Goal: Task Accomplishment & Management: Manage account settings

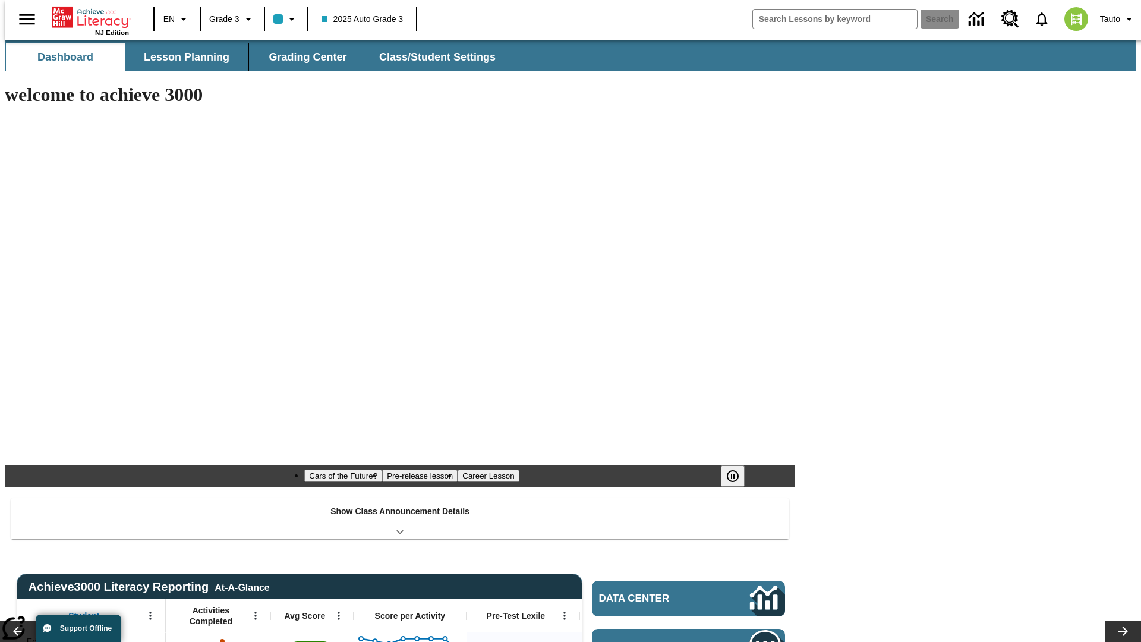
click at [303, 57] on span "Grading Center" at bounding box center [308, 58] width 78 height 14
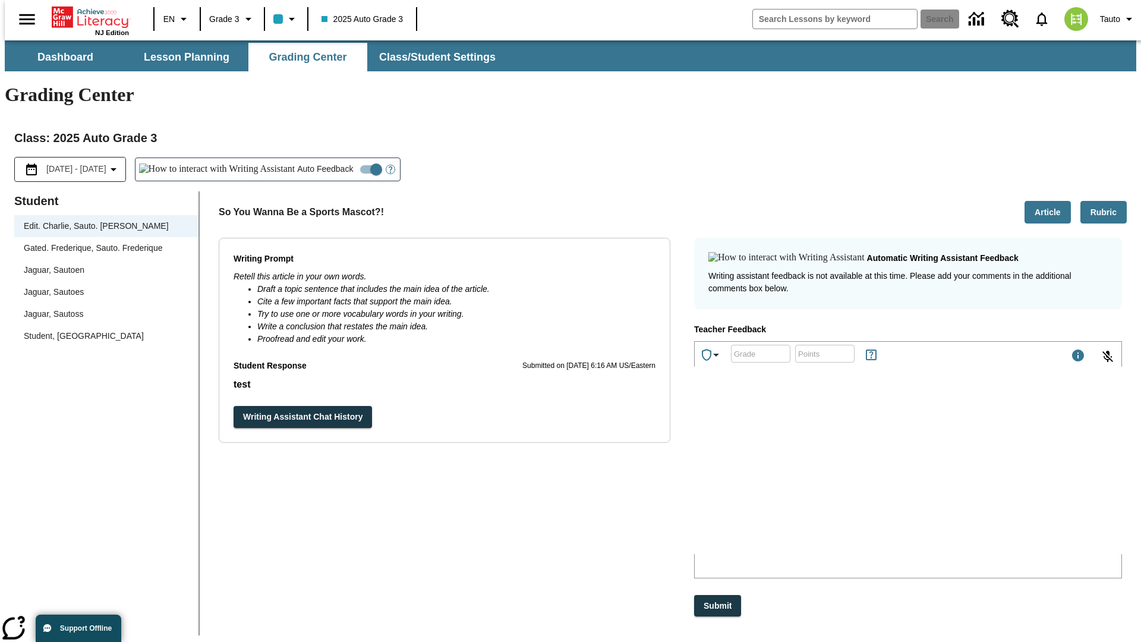
click at [102, 264] on div "Jaguar, Sautoen" at bounding box center [106, 270] width 165 height 12
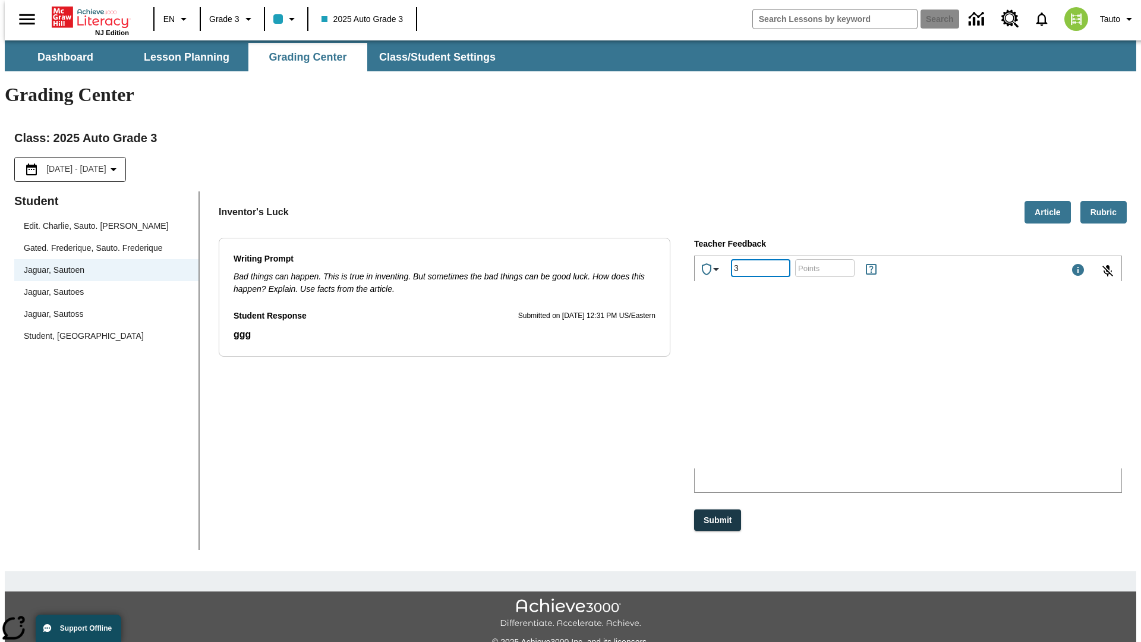
type input "3"
type input "10"
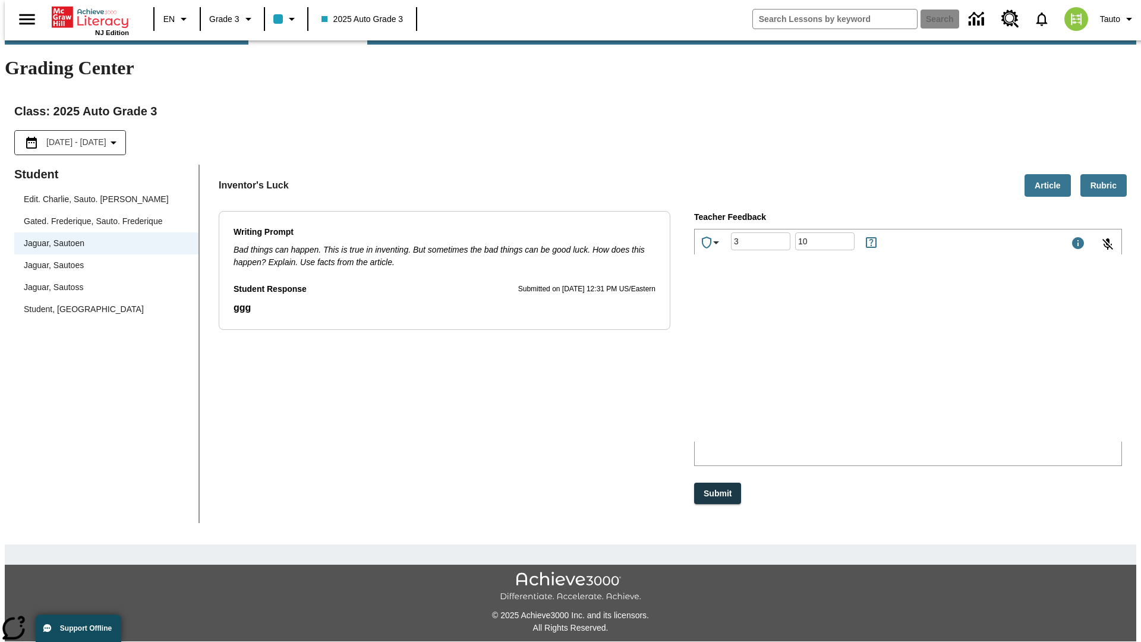
click at [868, 365] on p "Type your response here." at bounding box center [784, 363] width 169 height 11
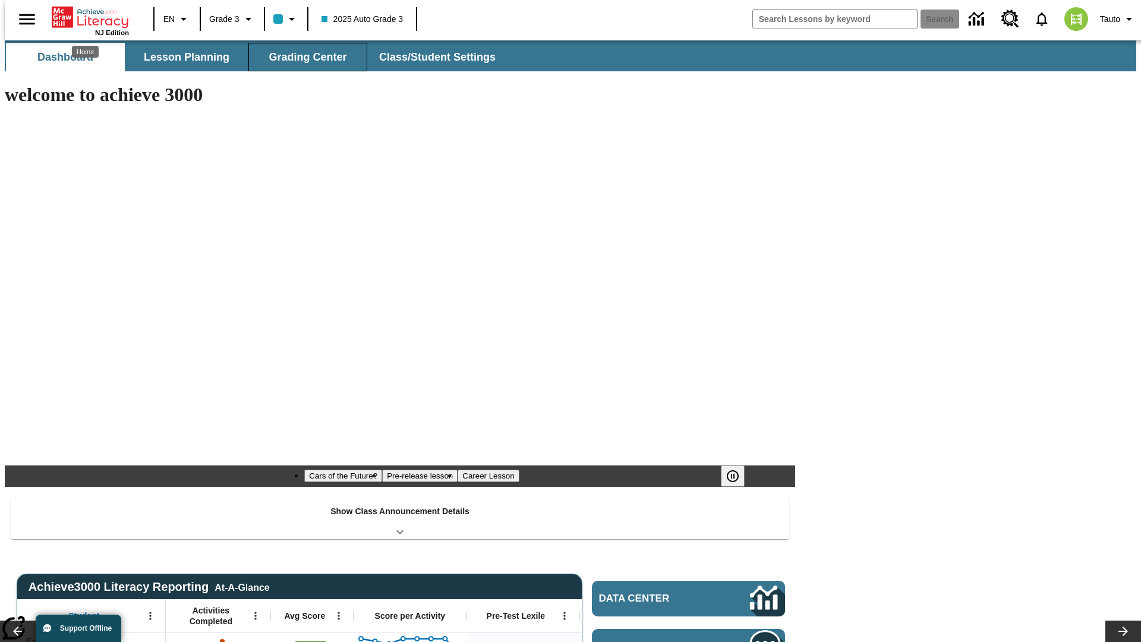
click at [303, 57] on span "Grading Center" at bounding box center [308, 58] width 78 height 14
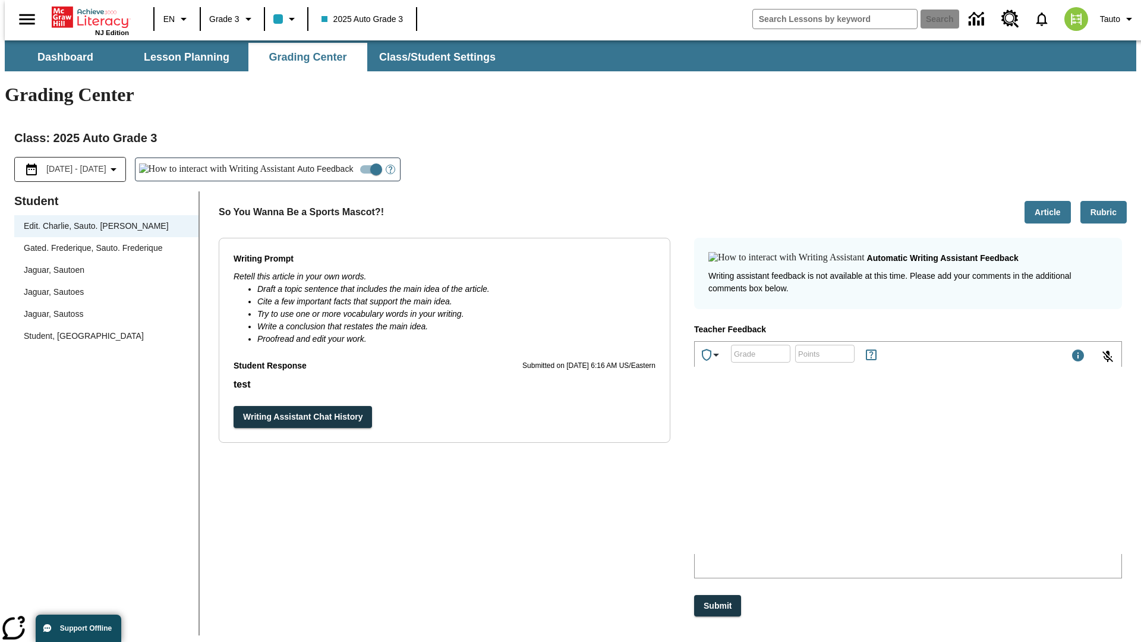
click at [102, 264] on div "Jaguar, Sautoen" at bounding box center [106, 270] width 165 height 12
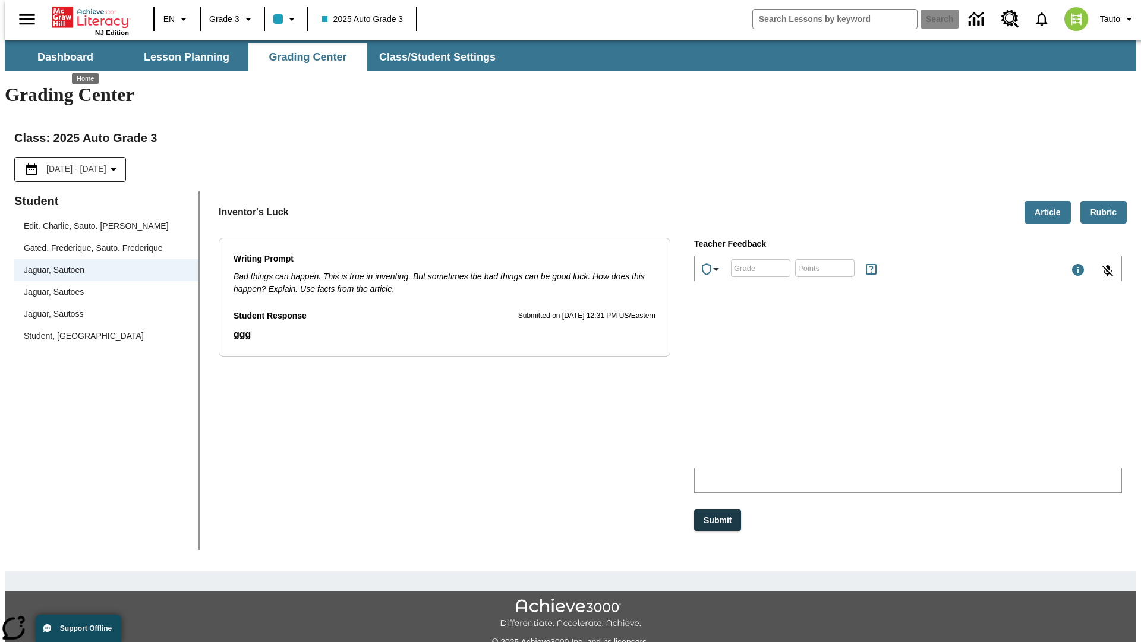
click at [868, 392] on p "fBUhK" at bounding box center [784, 390] width 169 height 11
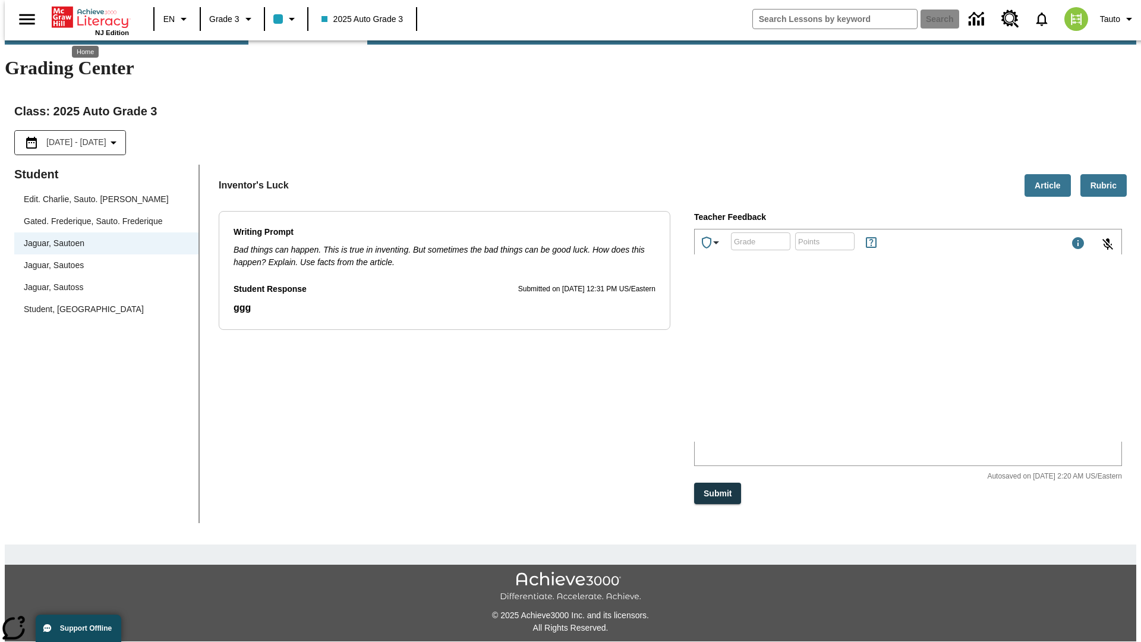
click at [868, 365] on p "ObkVVy" at bounding box center [784, 363] width 169 height 11
